Goal: Task Accomplishment & Management: Manage account settings

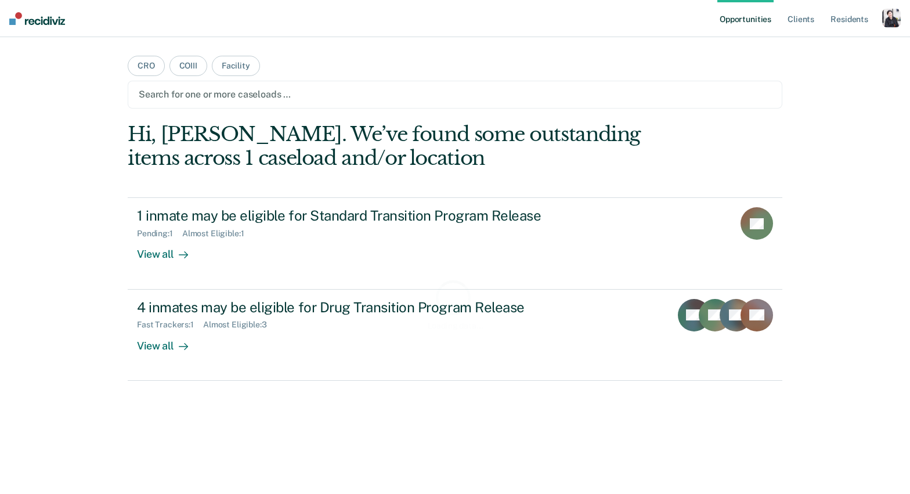
click at [882, 20] on div "Opportunities Client s Resident s Profile How it works Log Out" at bounding box center [808, 18] width 183 height 37
click at [890, 19] on div "button" at bounding box center [891, 18] width 19 height 19
click at [812, 48] on link "Profile" at bounding box center [844, 47] width 93 height 10
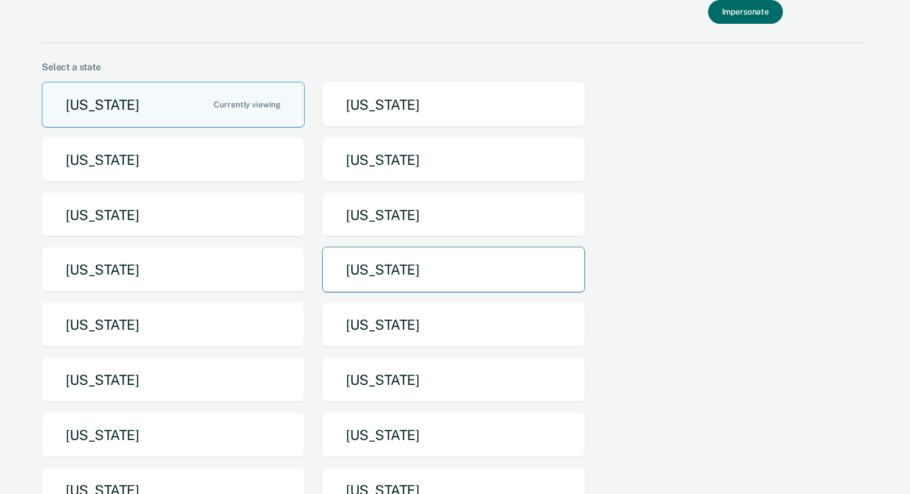
scroll to position [49, 0]
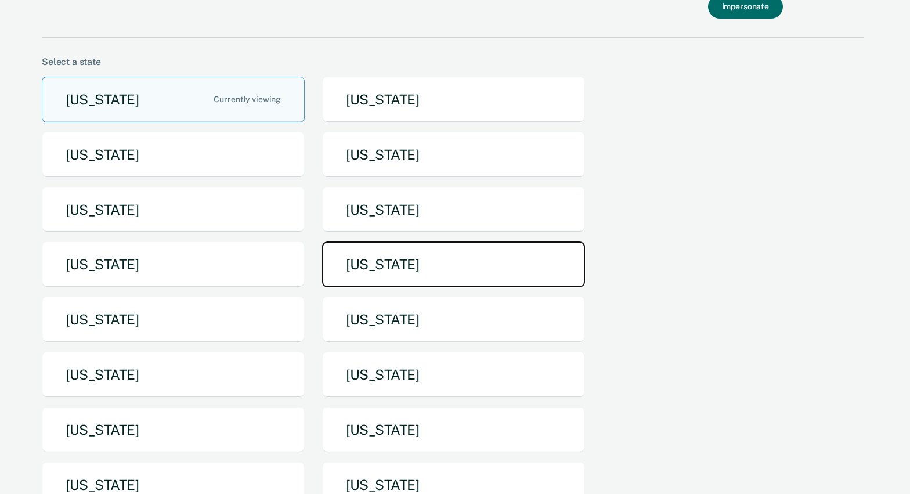
click at [424, 254] on button "Missouri" at bounding box center [453, 264] width 263 height 46
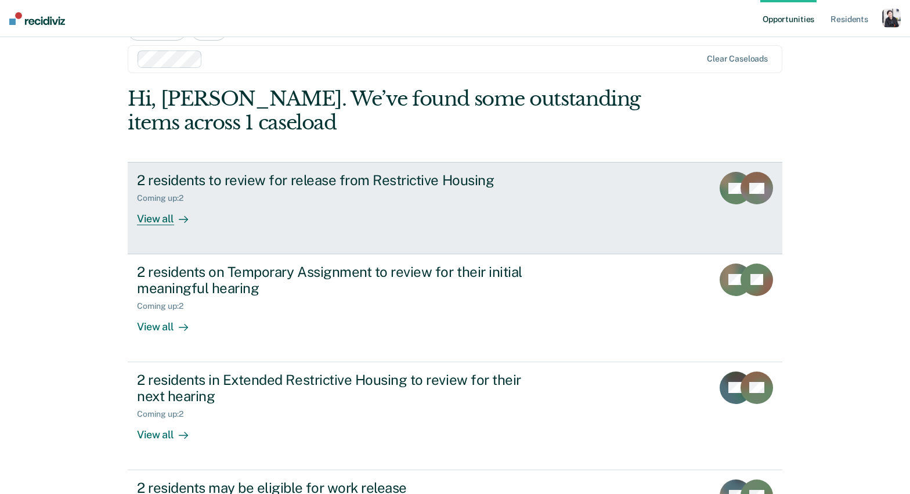
scroll to position [33, 0]
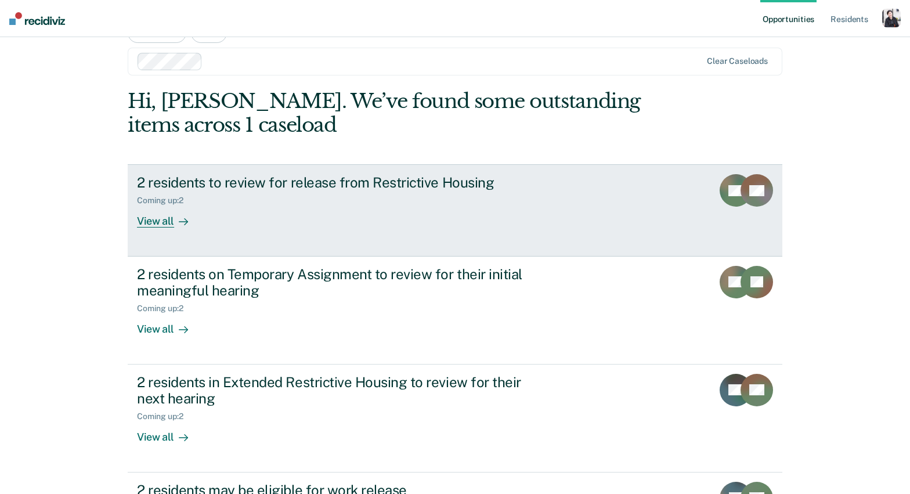
click at [220, 247] on link "2 residents to review for release from Restrictive Housing Coming up : 2 View a…" at bounding box center [455, 210] width 655 height 92
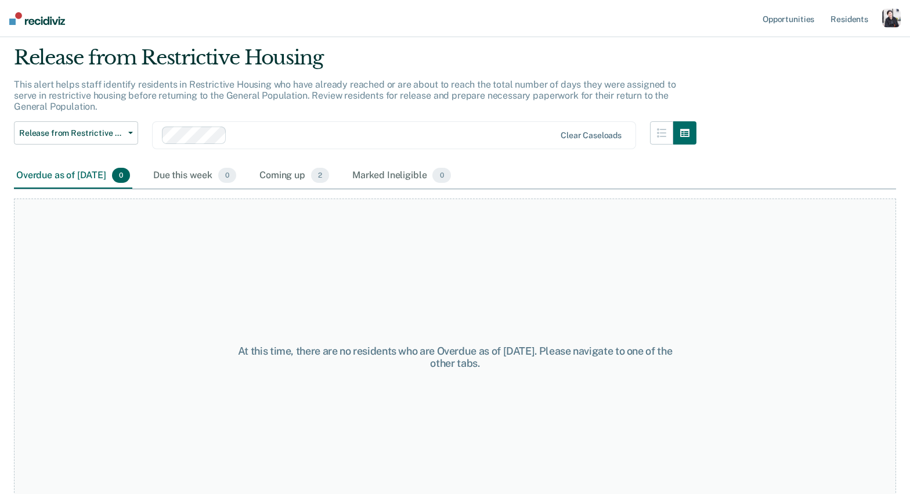
scroll to position [35, 0]
click at [293, 167] on div "Coming up 2" at bounding box center [294, 176] width 74 height 26
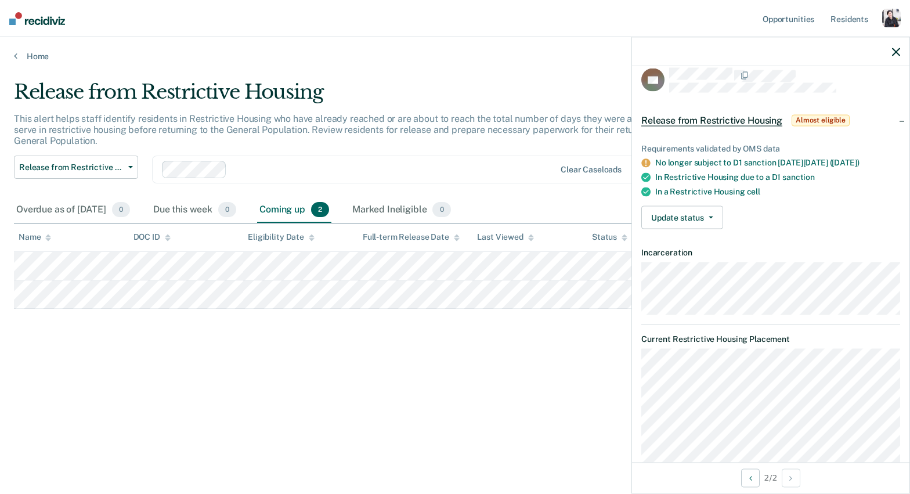
scroll to position [0, 0]
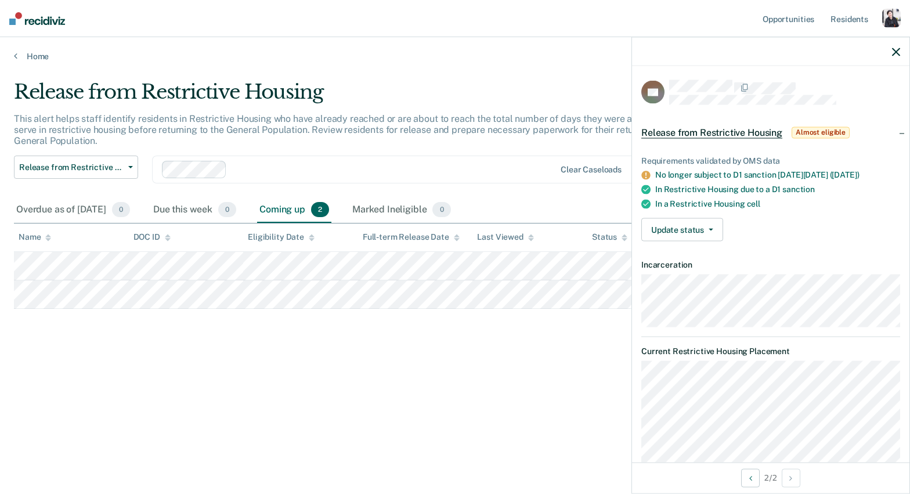
click at [264, 168] on div at bounding box center [393, 169] width 323 height 13
click at [263, 178] on div "Clear caseloads" at bounding box center [394, 170] width 484 height 28
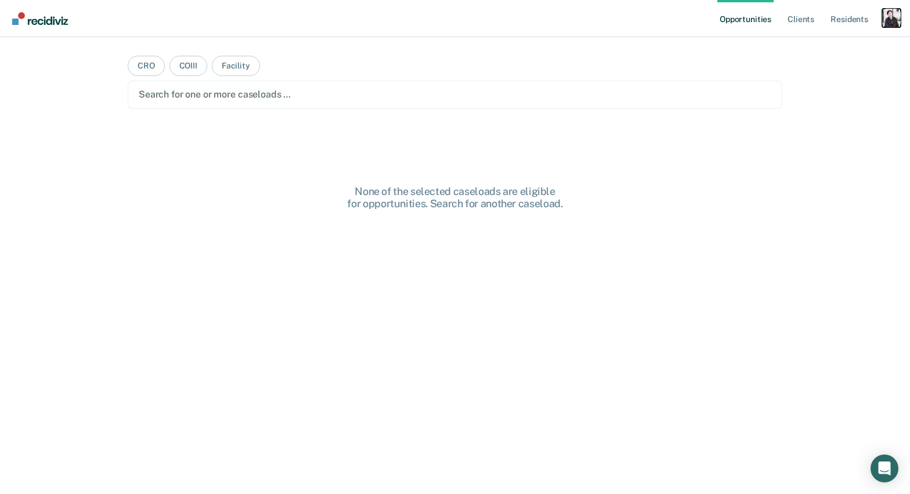
click at [891, 21] on div "Profile dropdown button" at bounding box center [891, 18] width 19 height 19
click at [852, 51] on link "Profile" at bounding box center [844, 47] width 93 height 10
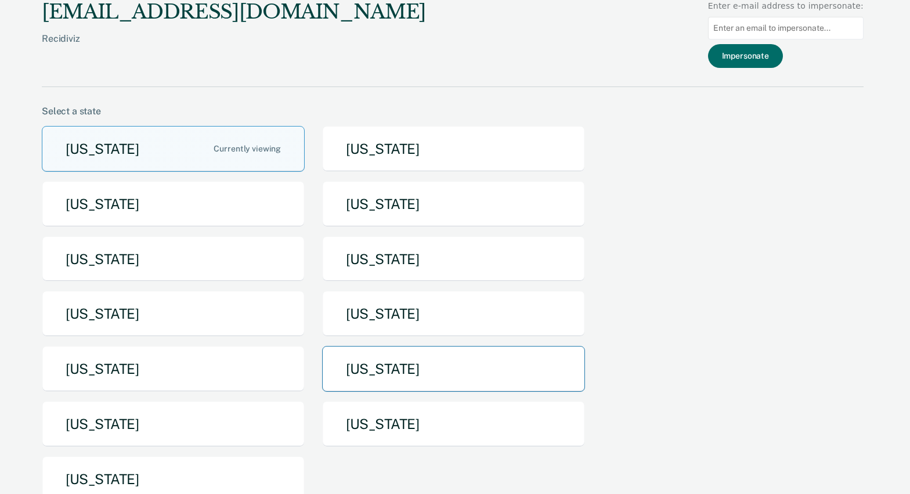
scroll to position [35, 0]
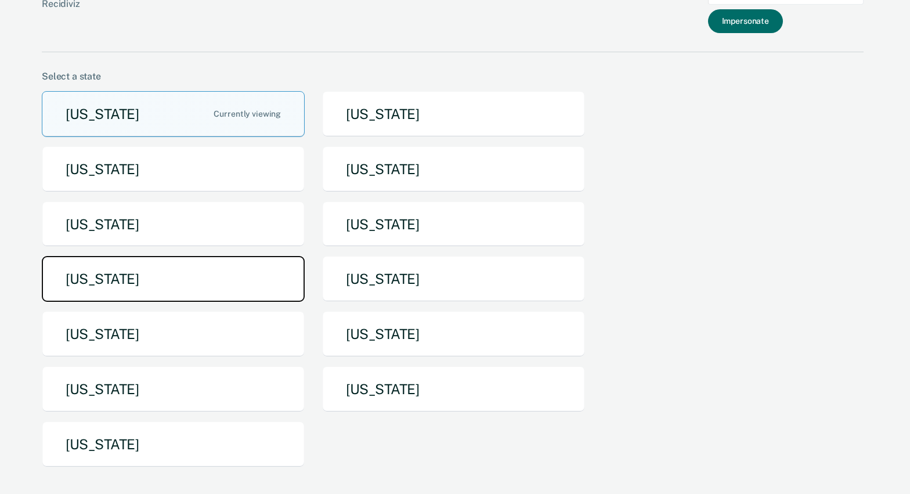
click at [252, 289] on button "Missouri" at bounding box center [173, 279] width 263 height 46
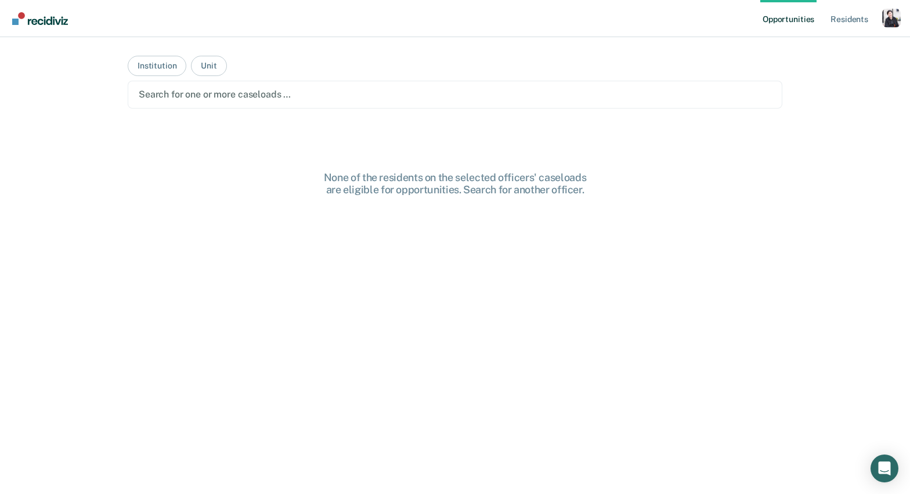
click at [217, 94] on div at bounding box center [455, 94] width 633 height 13
click at [165, 62] on button "Institution" at bounding box center [157, 66] width 59 height 20
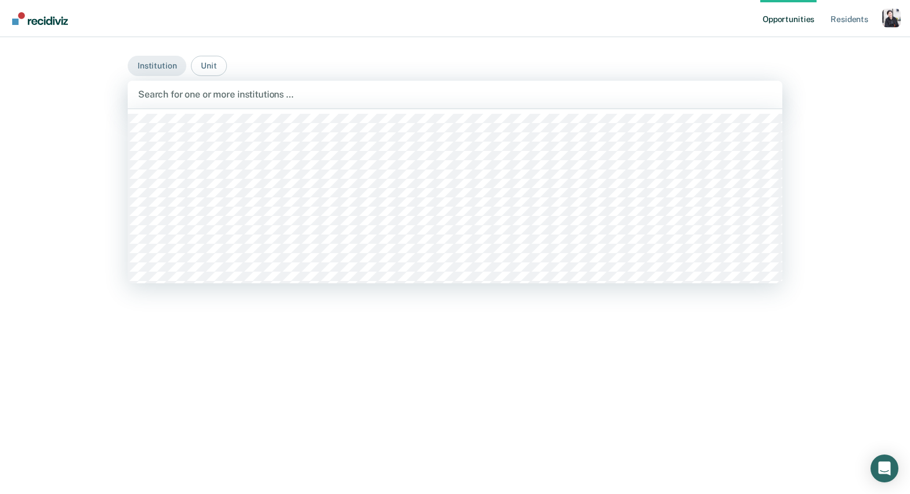
click at [190, 97] on div at bounding box center [455, 94] width 634 height 13
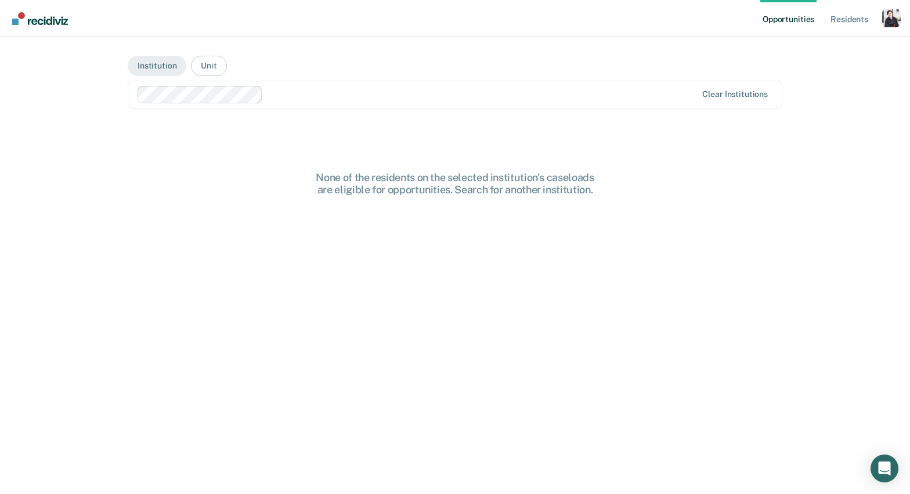
click at [278, 97] on div at bounding box center [483, 94] width 430 height 13
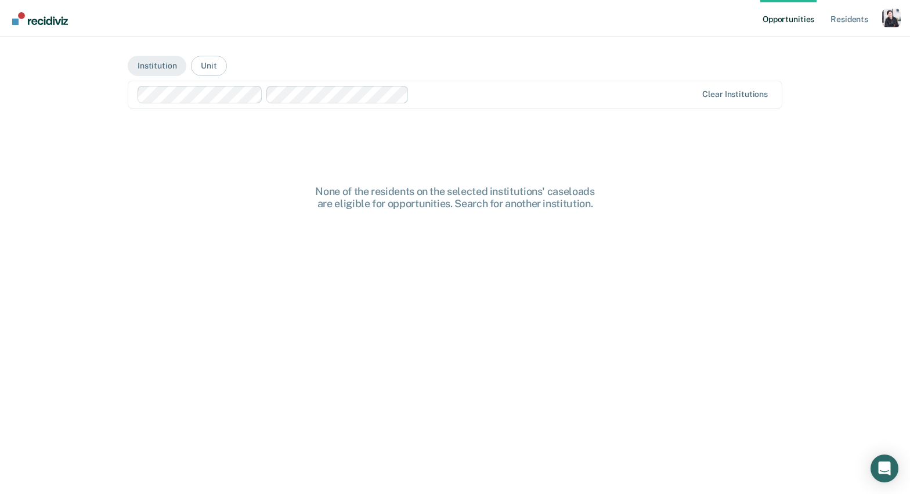
click at [457, 96] on div at bounding box center [555, 94] width 283 height 13
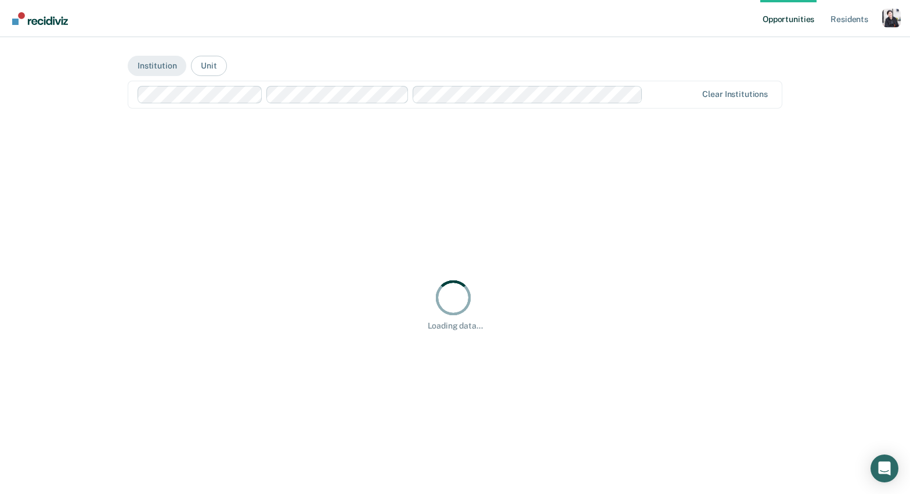
click at [663, 96] on div at bounding box center [672, 94] width 49 height 13
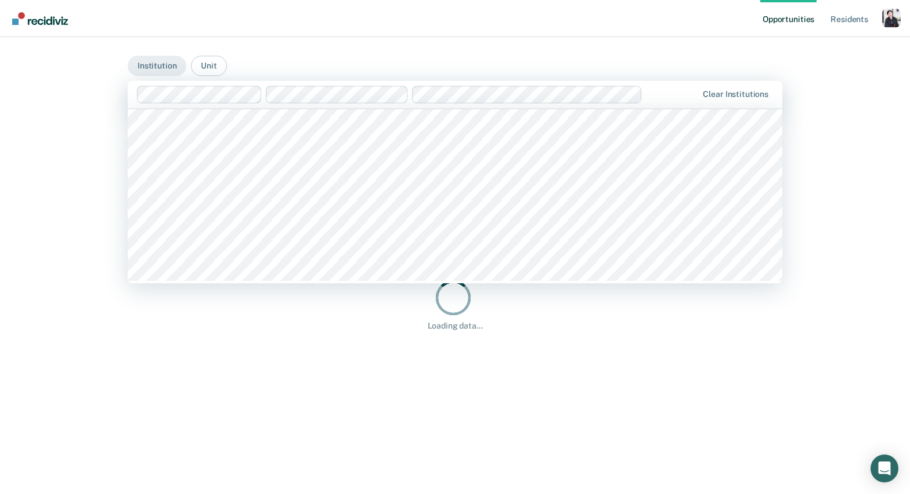
scroll to position [203, 0]
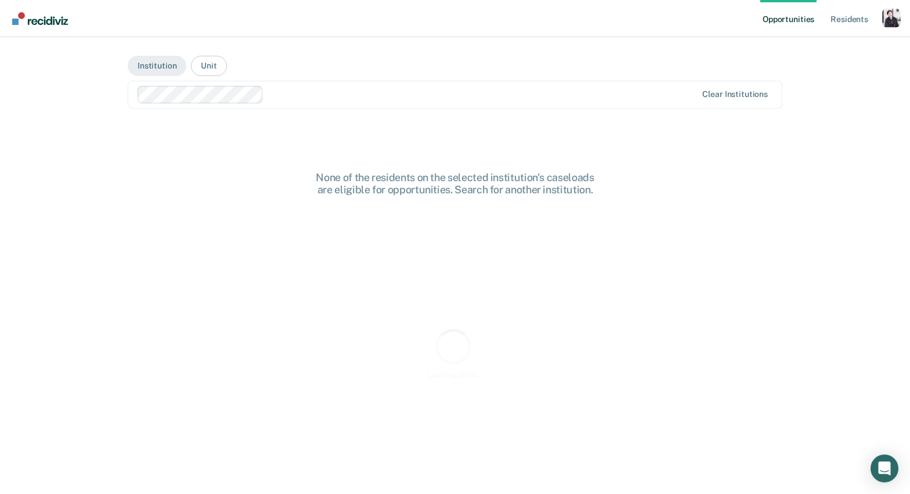
click at [316, 102] on div at bounding box center [418, 94] width 560 height 17
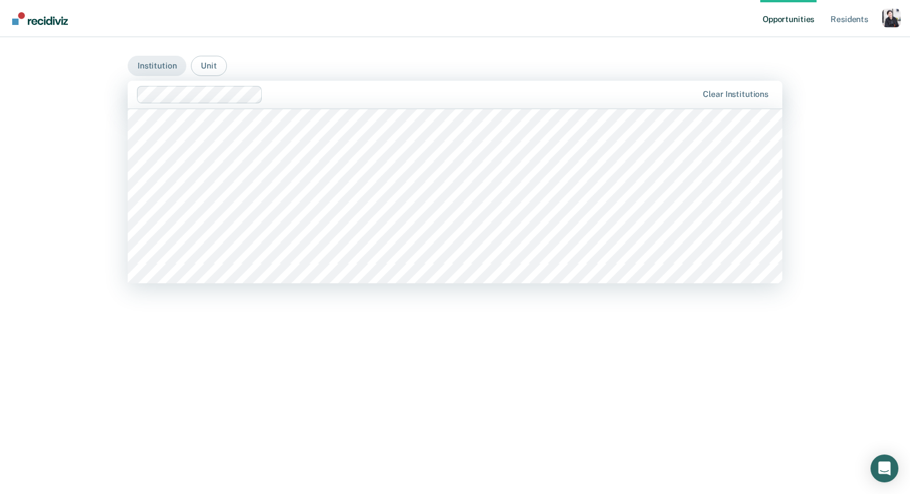
scroll to position [235, 0]
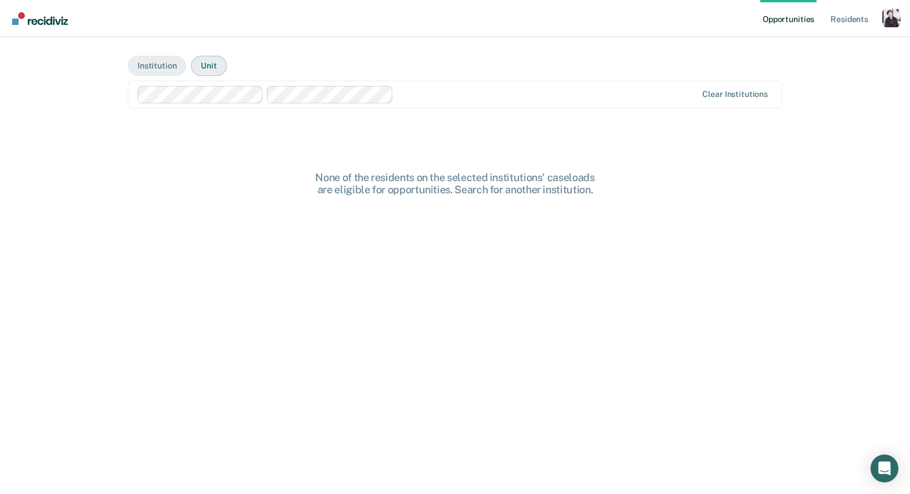
click at [219, 66] on button "Unit" at bounding box center [208, 66] width 35 height 20
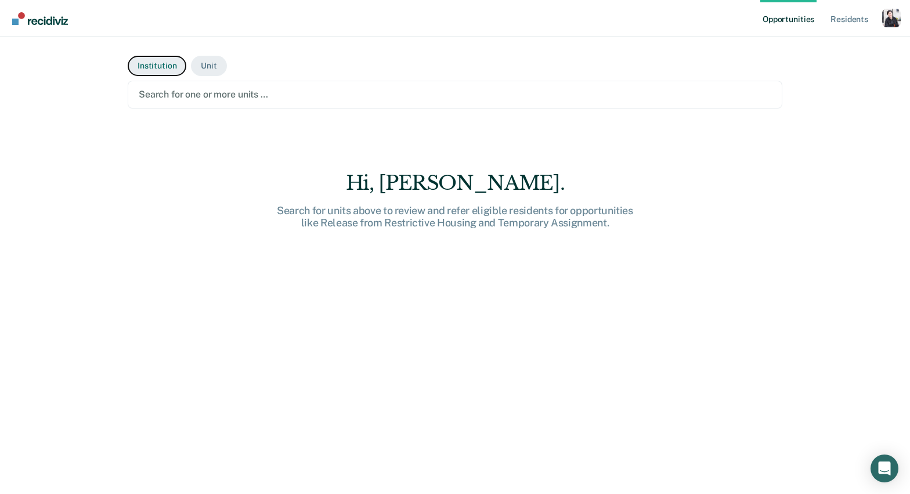
click at [160, 64] on button "Institution" at bounding box center [157, 66] width 59 height 20
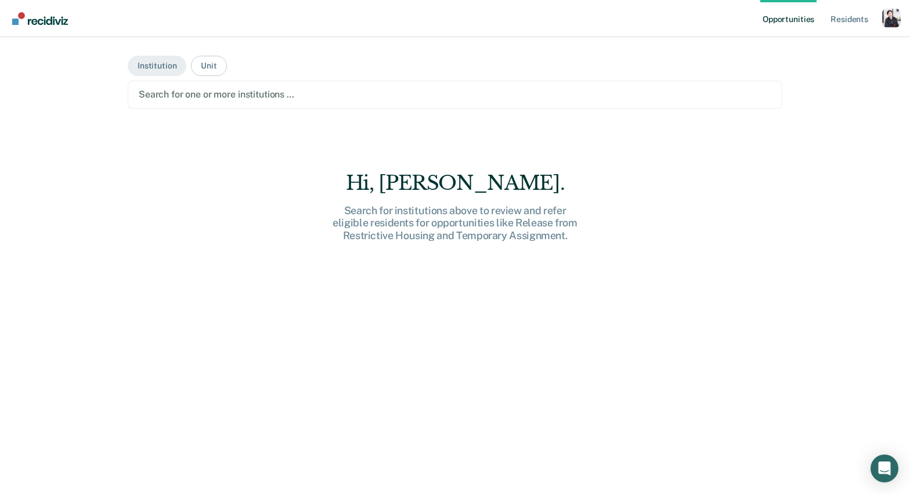
click at [189, 68] on main "Institution Unit Search for one or more institutions … Hi, Serena. Search for i…" at bounding box center [455, 251] width 683 height 429
click at [141, 65] on button "Institution" at bounding box center [157, 66] width 59 height 20
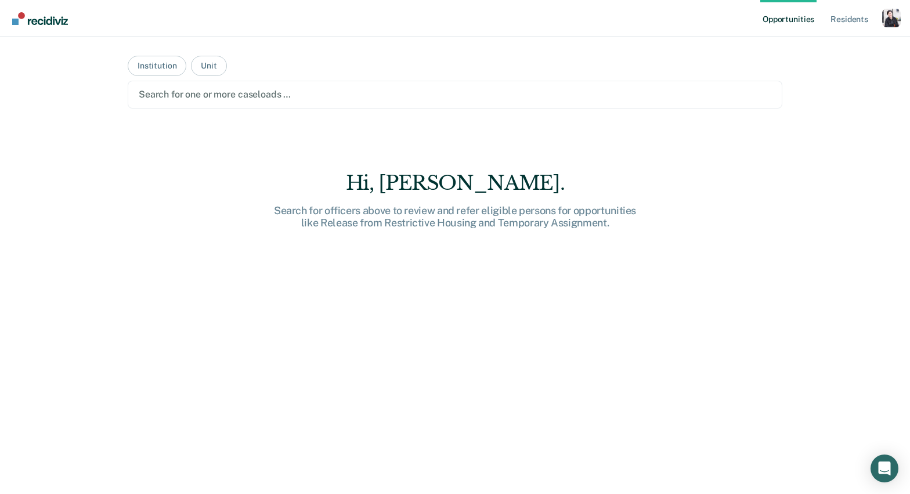
click at [165, 98] on div at bounding box center [455, 94] width 633 height 13
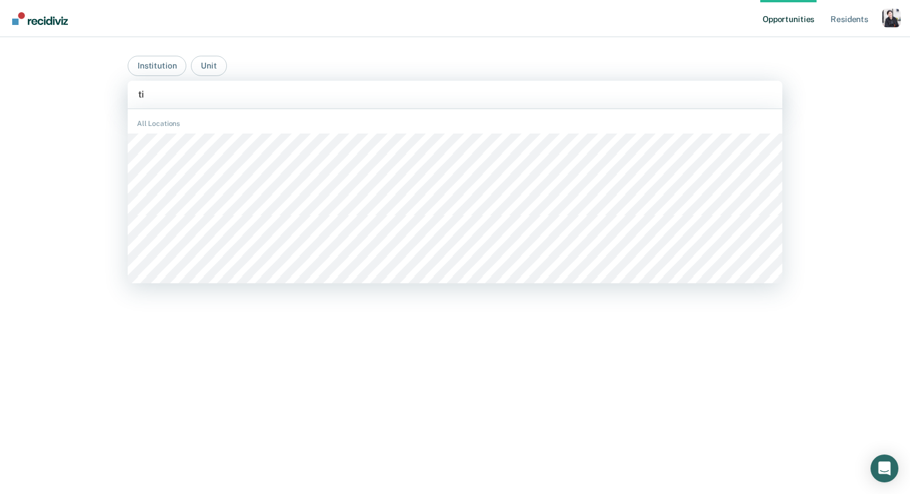
type input "tip"
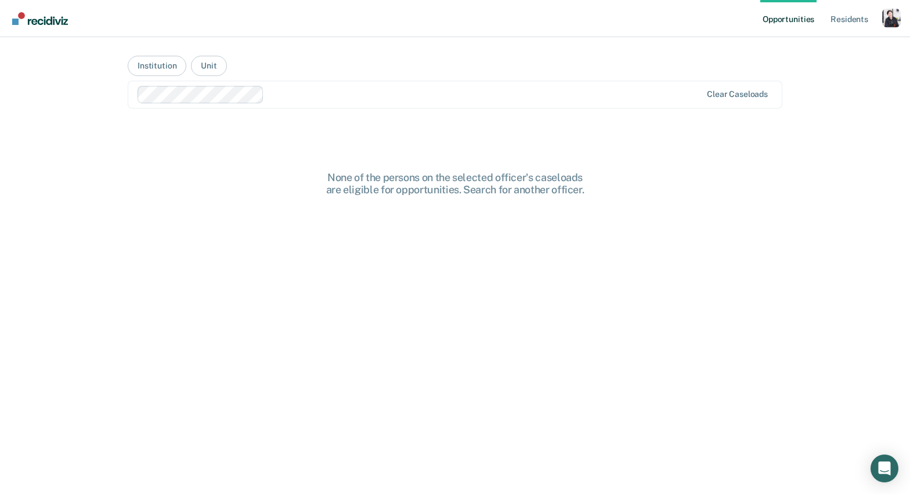
click at [284, 91] on div at bounding box center [485, 94] width 432 height 13
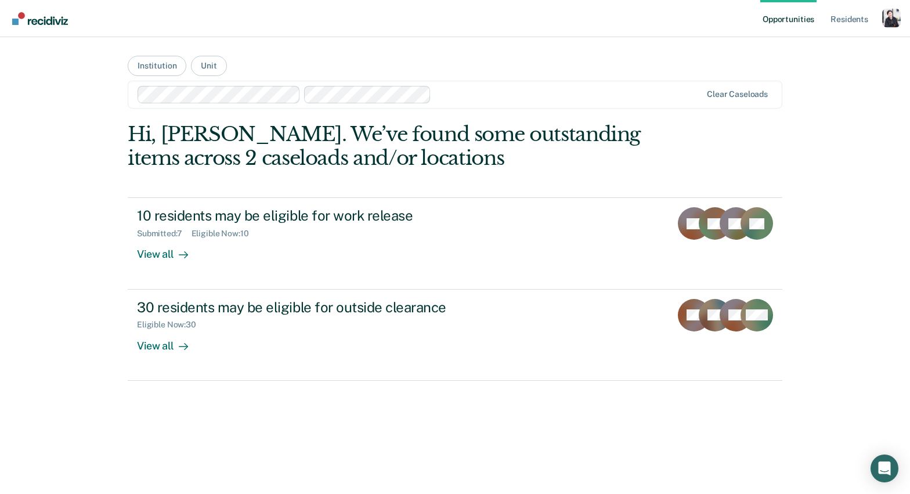
click at [504, 95] on div at bounding box center [568, 94] width 265 height 13
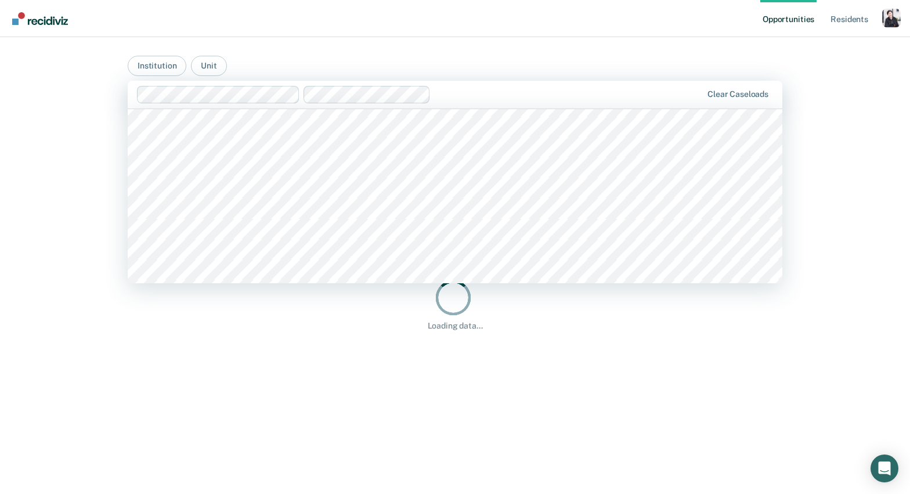
scroll to position [0, 0]
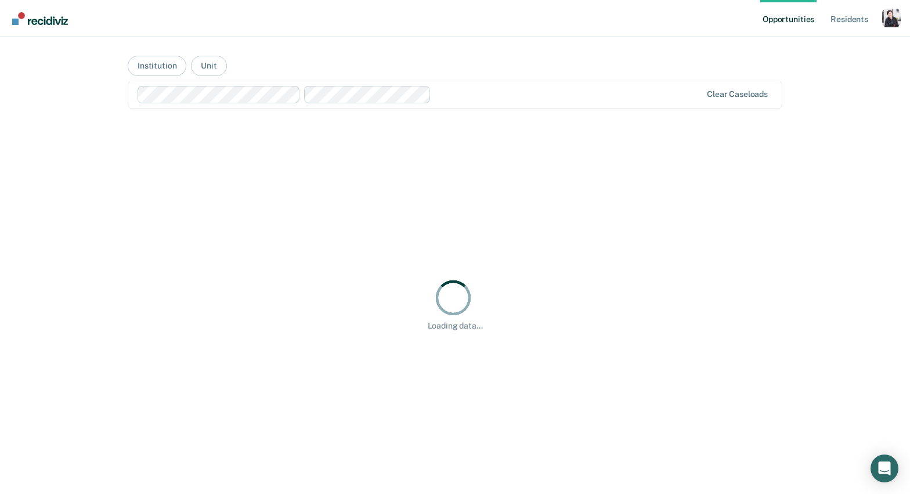
click at [92, 109] on div "Opportunities Resident s Profile How it works Go to System-Level Trends Log Out…" at bounding box center [455, 247] width 910 height 494
click at [140, 66] on button "Institution" at bounding box center [157, 66] width 59 height 20
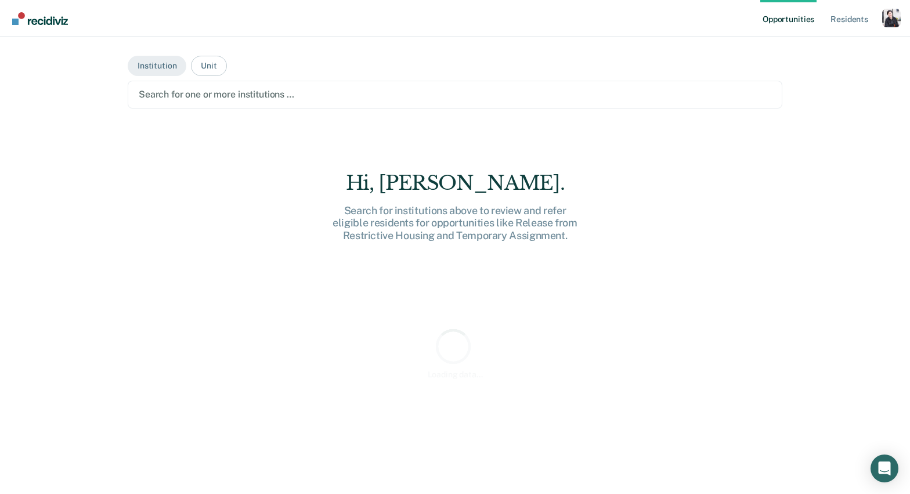
click at [324, 84] on div "Search for one or more institutions …" at bounding box center [455, 95] width 655 height 28
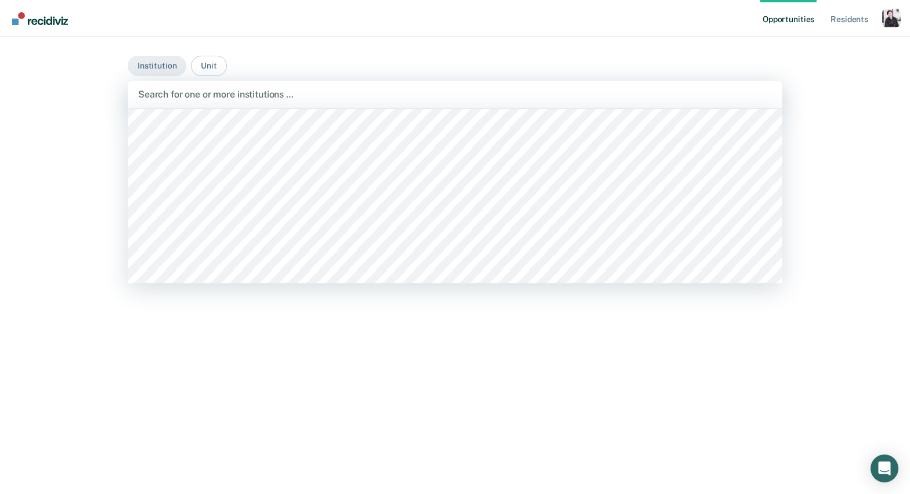
scroll to position [250, 0]
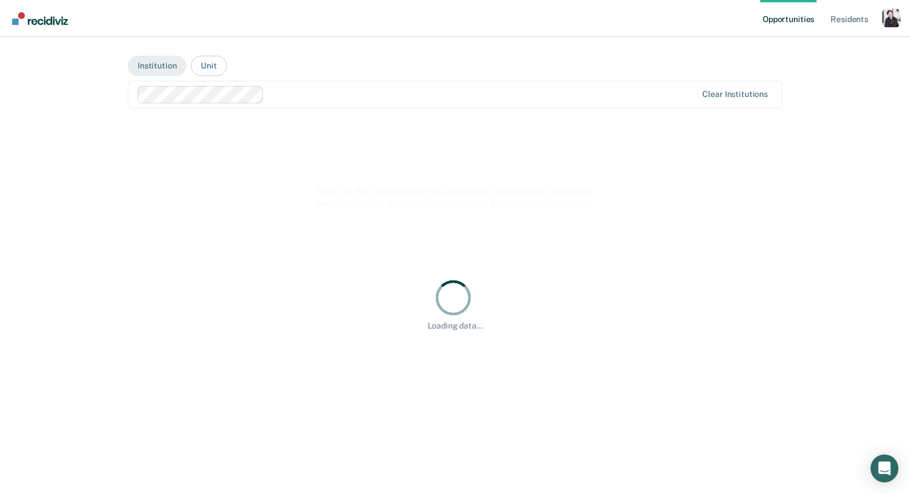
click at [290, 91] on div at bounding box center [483, 94] width 428 height 13
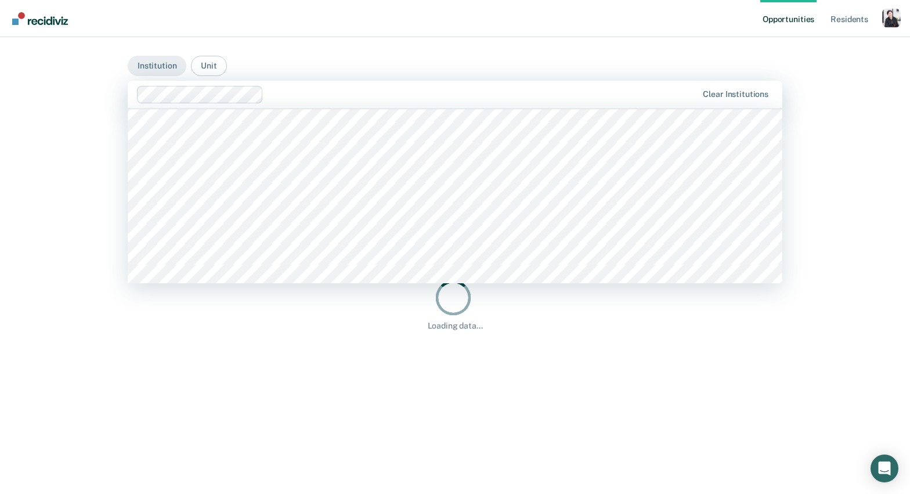
scroll to position [237, 0]
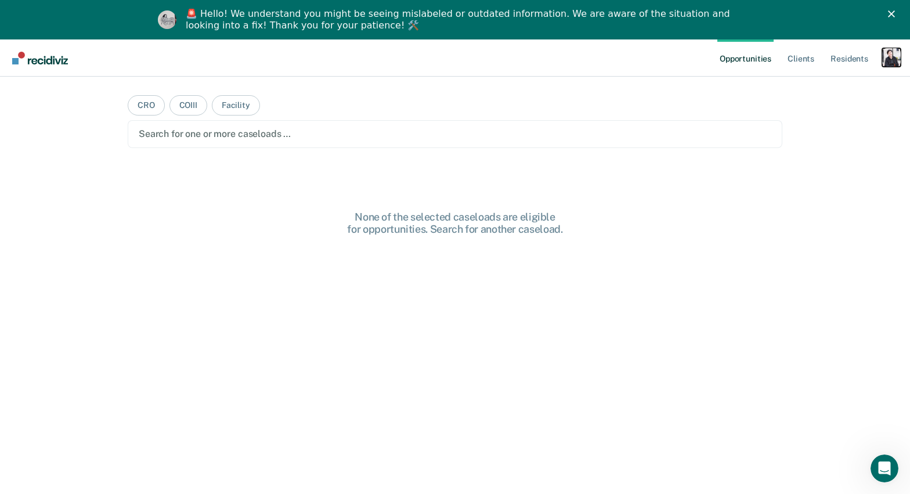
click at [886, 56] on div "Profile dropdown button" at bounding box center [891, 57] width 19 height 19
click at [828, 87] on link "Profile" at bounding box center [844, 87] width 93 height 10
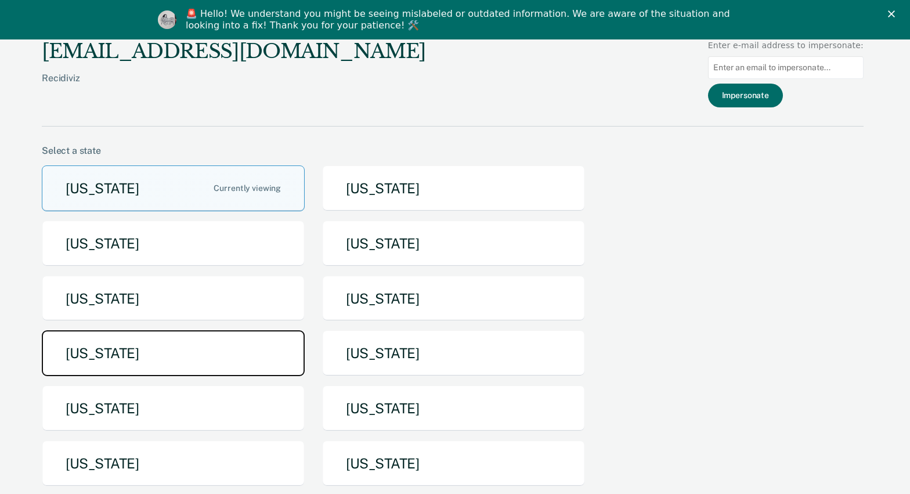
click at [225, 368] on button "[US_STATE]" at bounding box center [173, 353] width 263 height 46
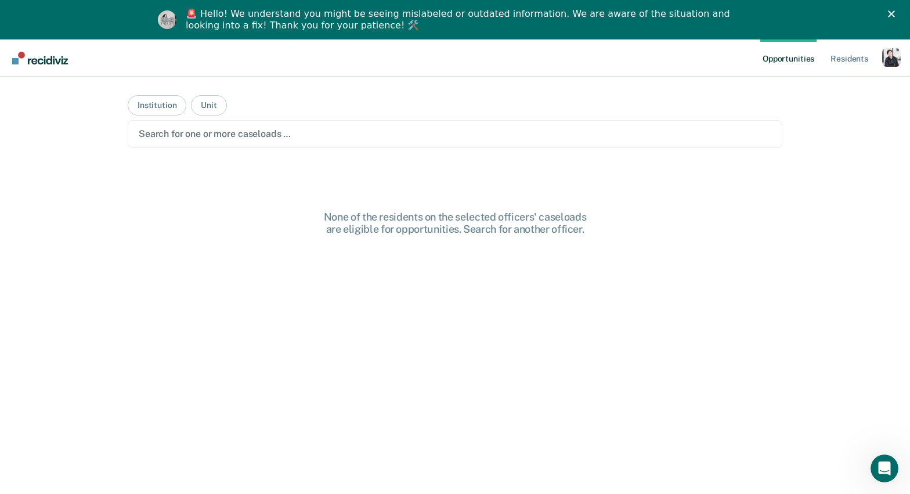
click at [291, 132] on div at bounding box center [455, 133] width 633 height 13
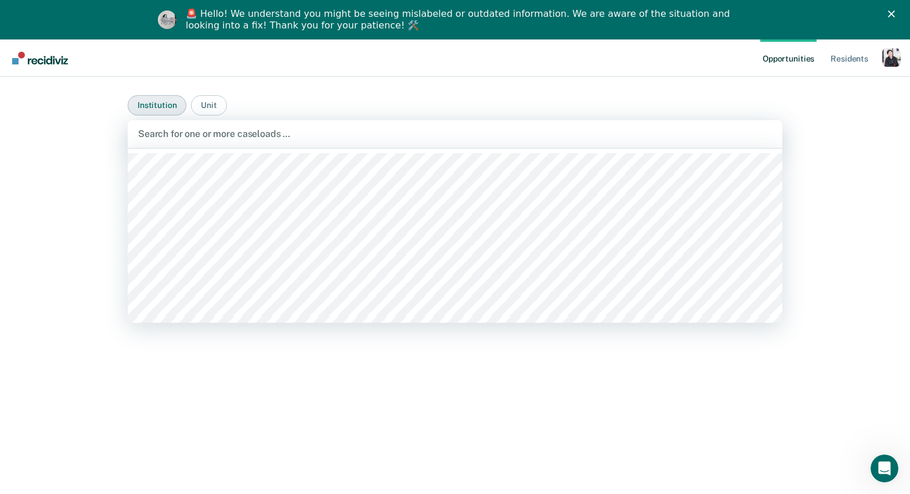
click at [158, 110] on button "Institution" at bounding box center [157, 105] width 59 height 20
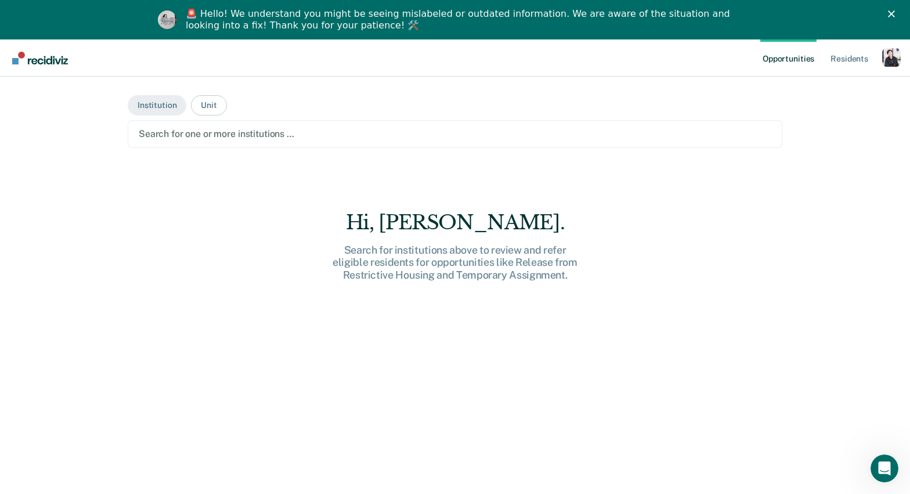
click at [174, 128] on div at bounding box center [455, 133] width 633 height 13
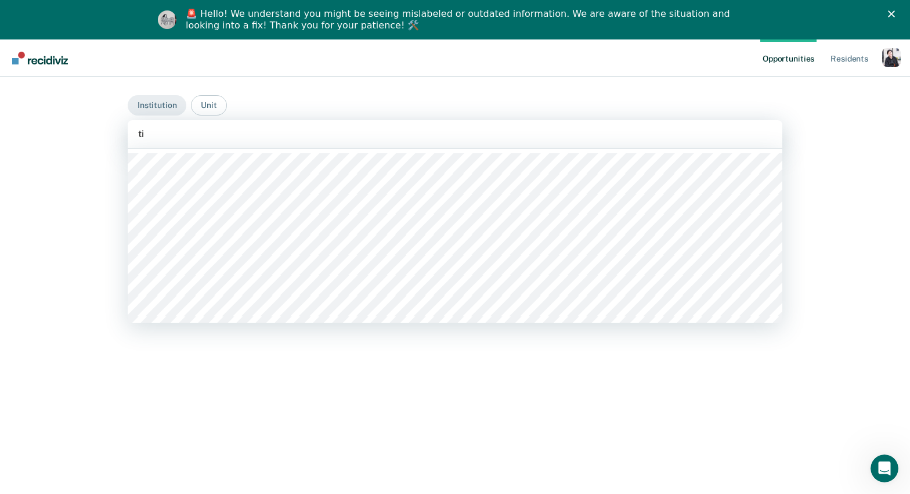
type input "tip"
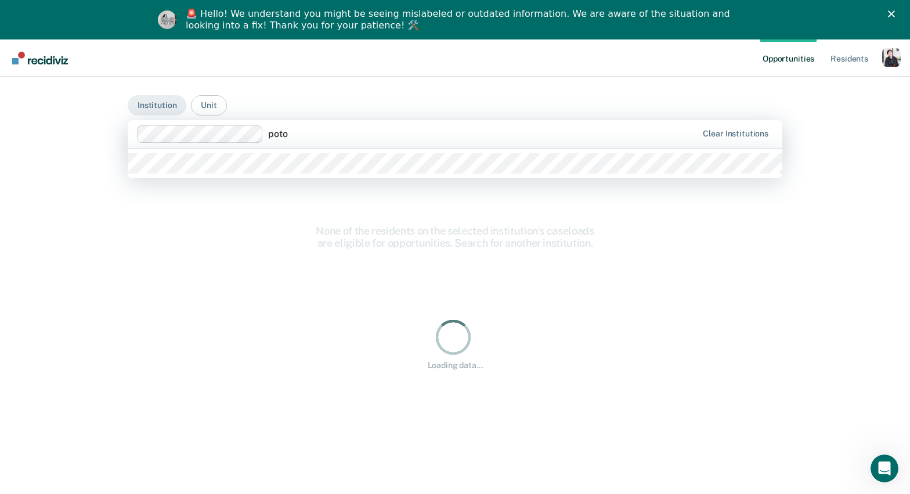
type input "potos"
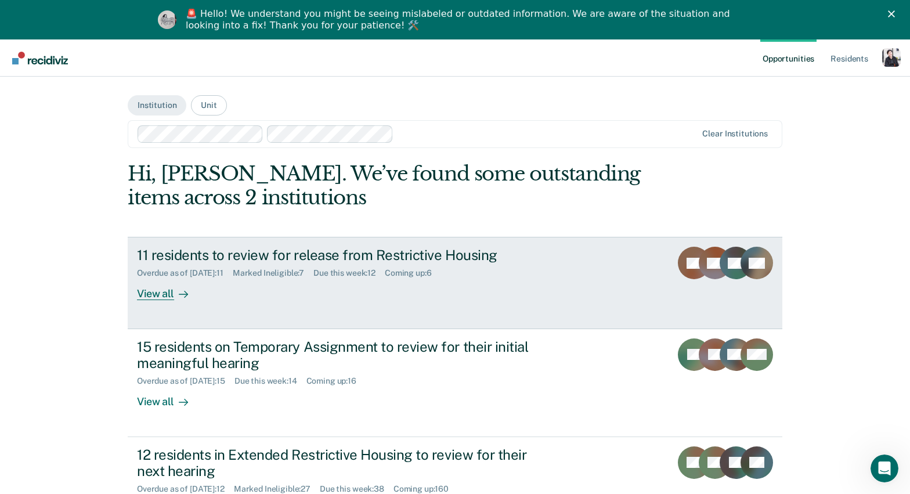
click at [151, 294] on div "View all" at bounding box center [169, 289] width 65 height 23
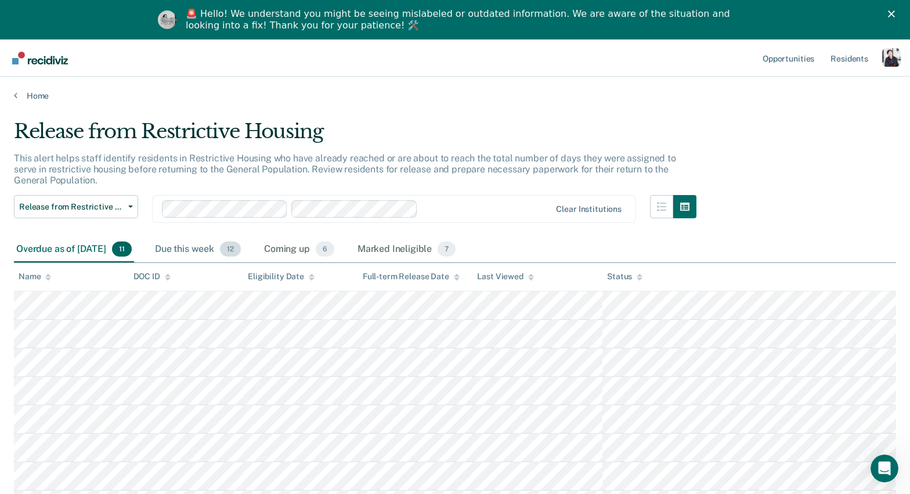
click at [193, 247] on div "Due this week 12" at bounding box center [198, 250] width 91 height 26
click at [98, 248] on div "Overdue as of Sep 15, 2025 11" at bounding box center [74, 250] width 120 height 26
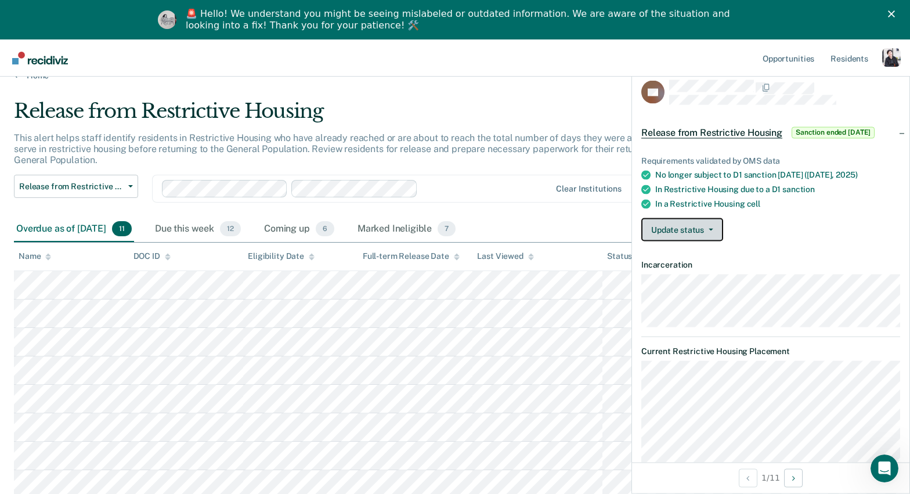
click at [715, 222] on button "Update status" at bounding box center [682, 229] width 82 height 23
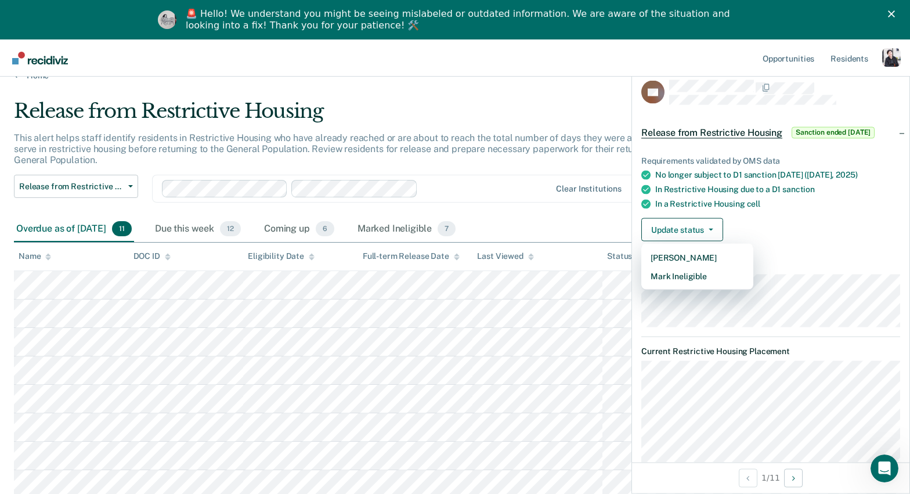
click at [760, 221] on div "Update status Mark Pending Mark Ineligible" at bounding box center [770, 229] width 259 height 23
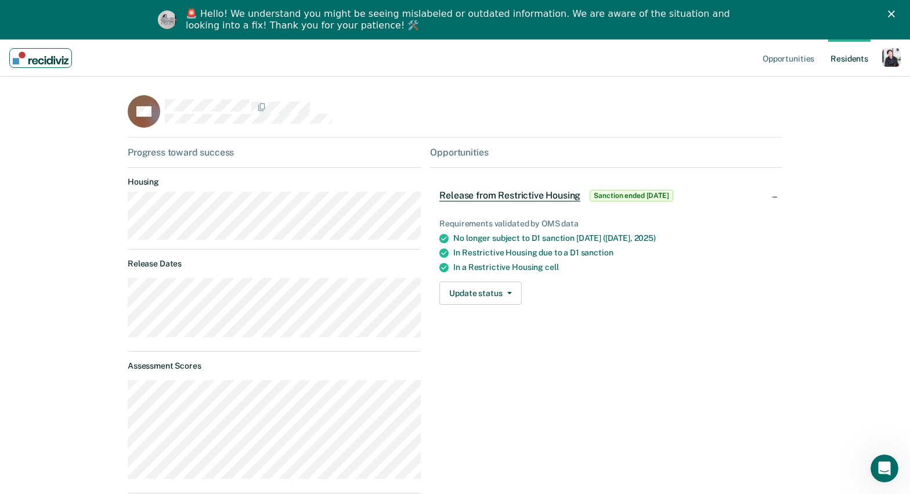
click at [57, 64] on link "Main navigation" at bounding box center [40, 58] width 63 height 20
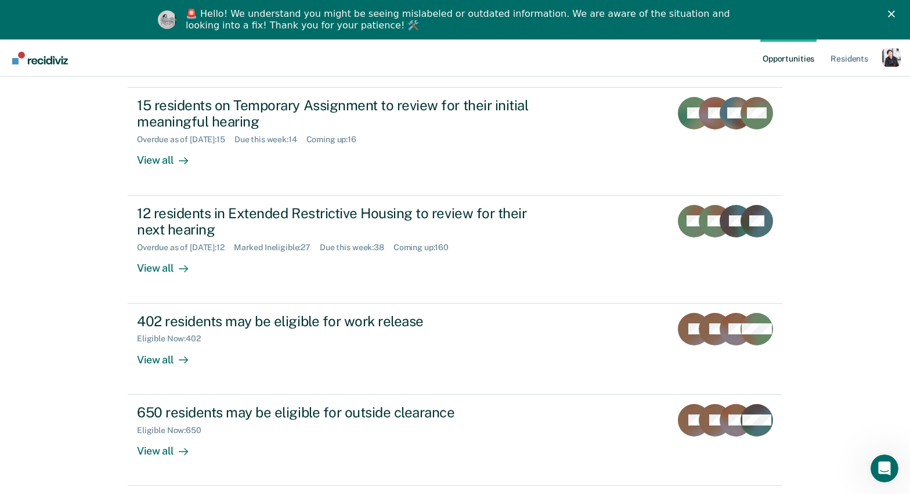
scroll to position [280, 0]
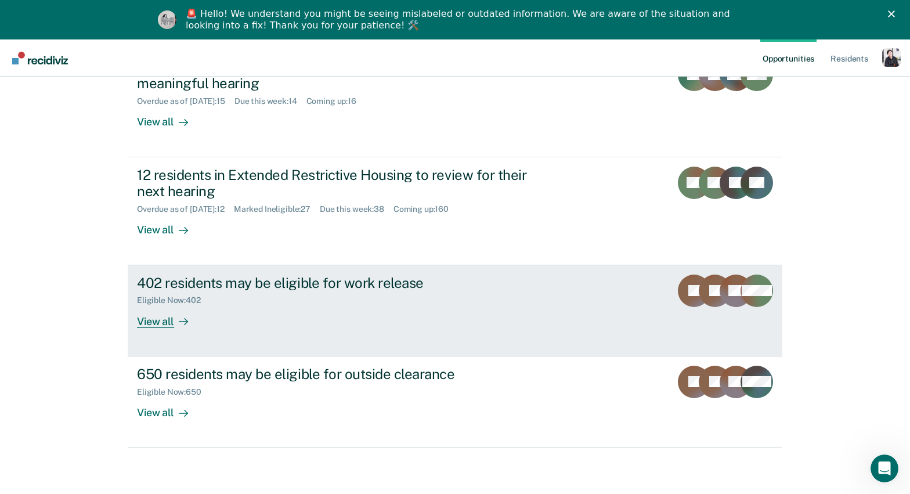
click at [174, 318] on div at bounding box center [181, 321] width 14 height 13
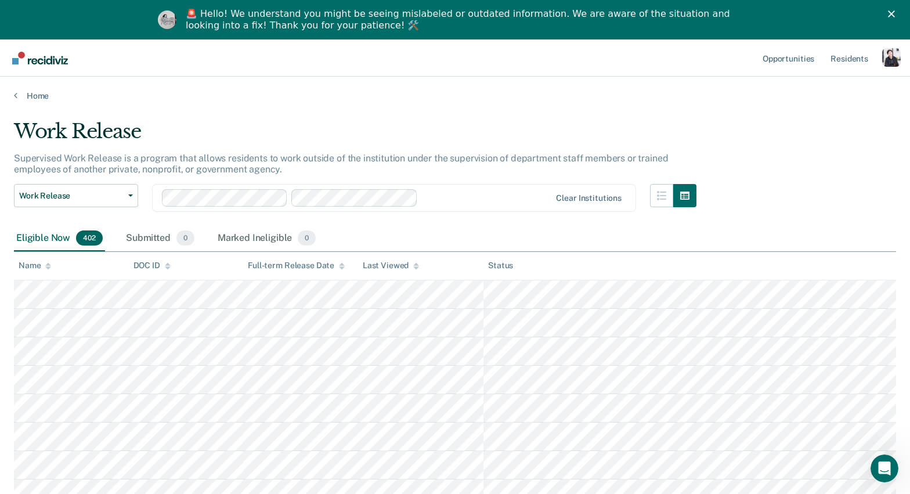
click at [75, 279] on th "Name" at bounding box center [71, 266] width 115 height 28
